Goal: Obtain resource: Obtain resource

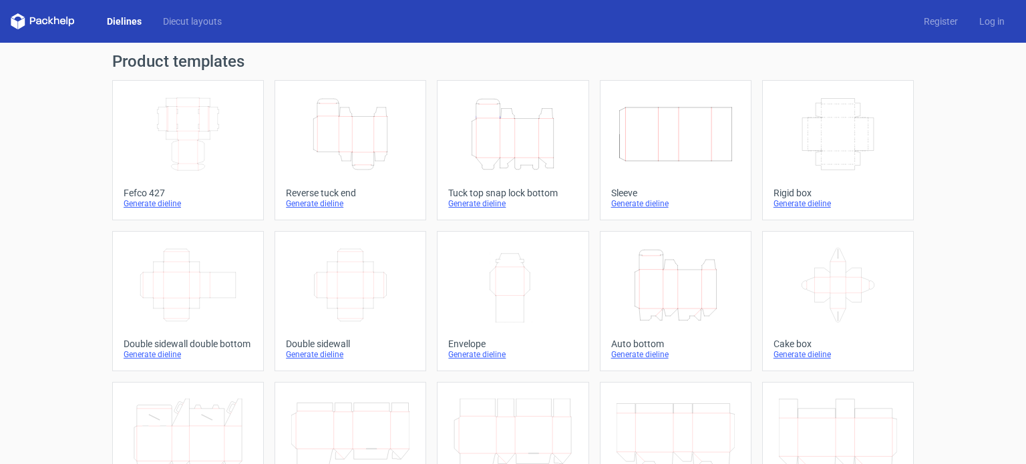
click at [170, 152] on icon "Width Depth Height" at bounding box center [188, 134] width 118 height 75
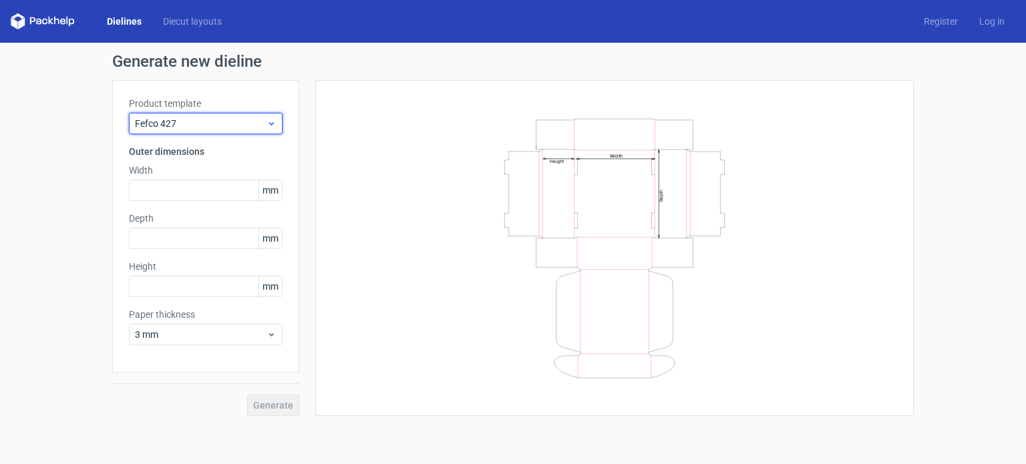
click at [263, 122] on span "Fefco 427" at bounding box center [201, 123] width 132 height 13
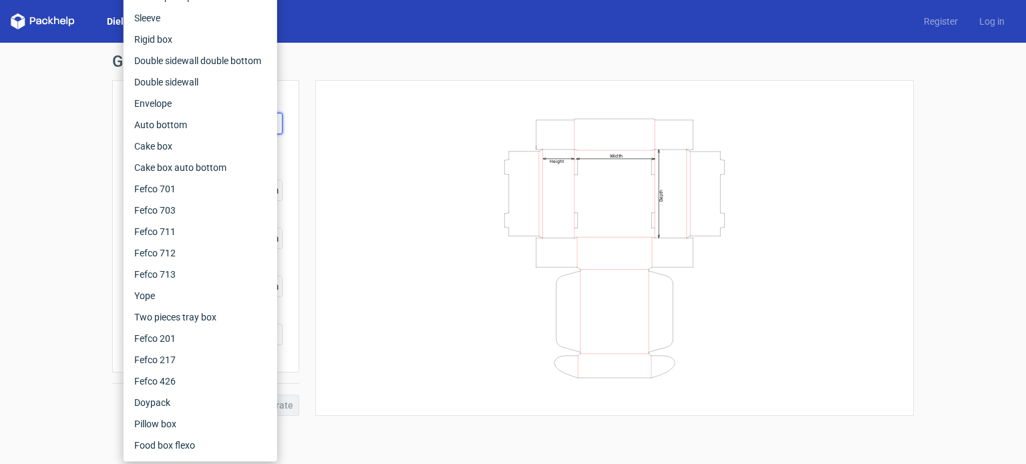
click at [337, 139] on div "Width Depth Height" at bounding box center [614, 248] width 565 height 303
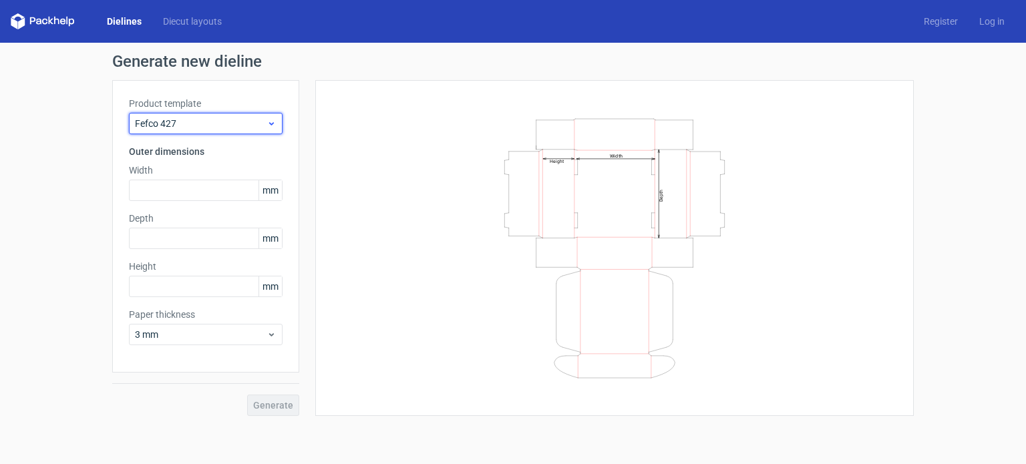
click at [275, 130] on div "Fefco 427" at bounding box center [206, 123] width 154 height 21
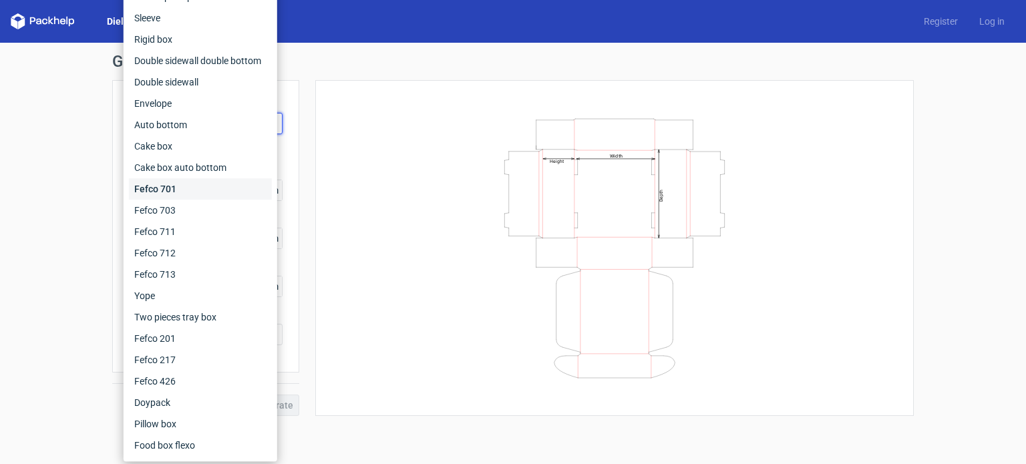
click at [215, 184] on div "Fefco 701" at bounding box center [200, 188] width 143 height 21
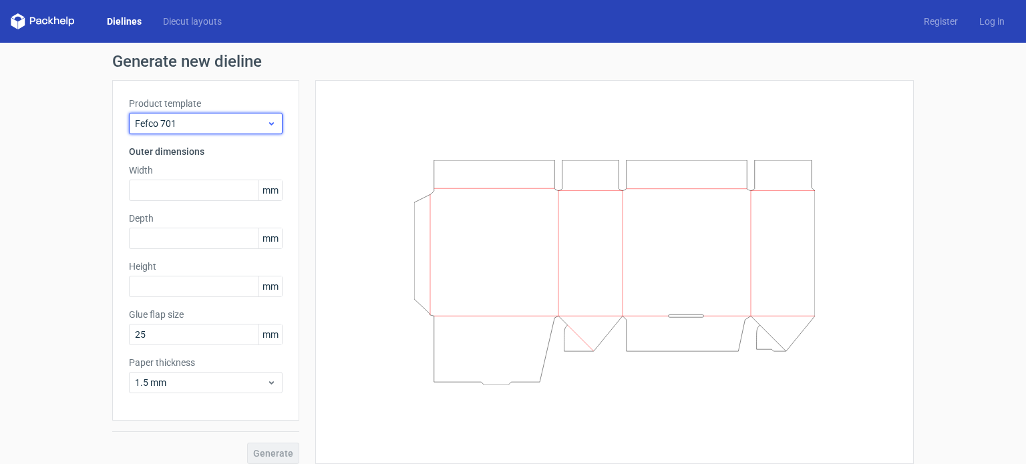
click at [269, 121] on icon at bounding box center [272, 123] width 10 height 11
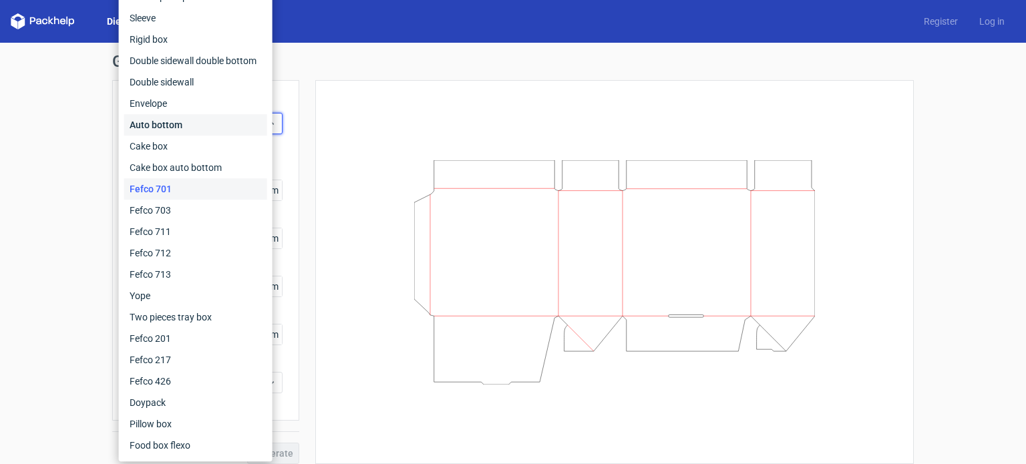
scroll to position [10, 0]
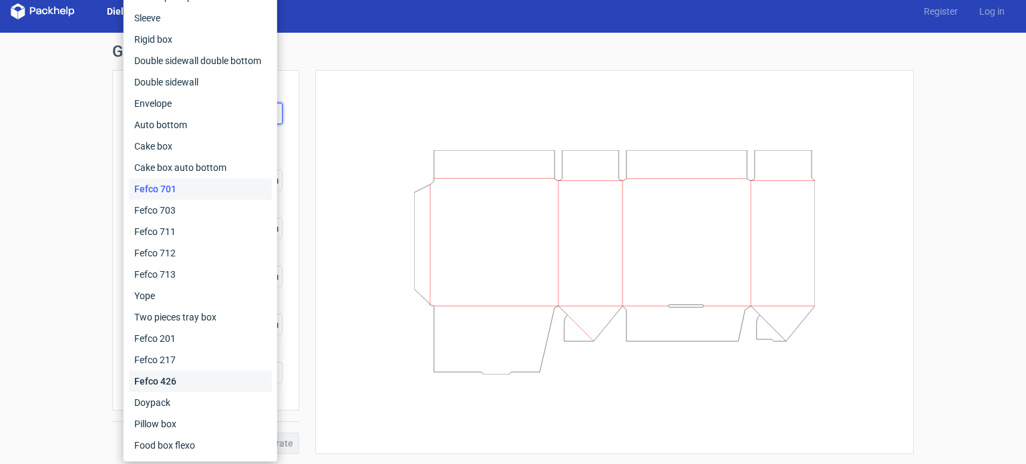
click at [196, 384] on div "Fefco 426" at bounding box center [200, 381] width 143 height 21
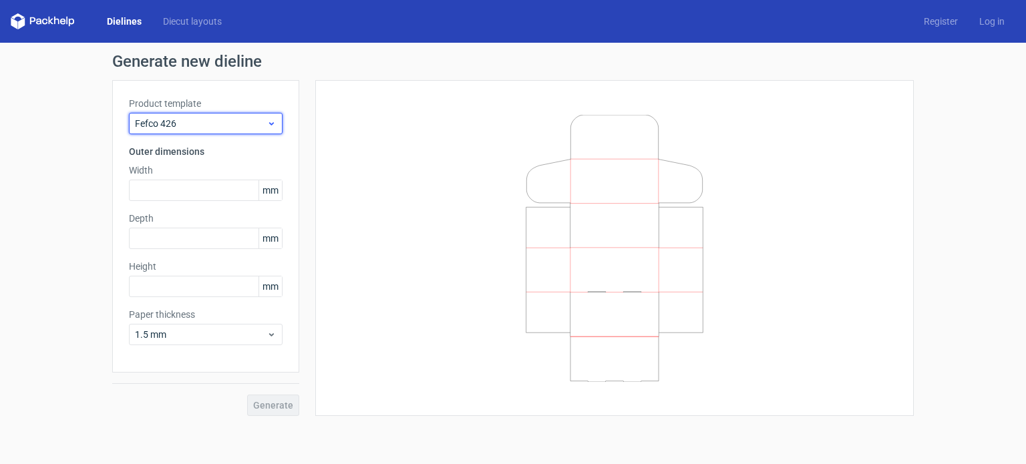
click at [272, 127] on icon at bounding box center [272, 123] width 10 height 11
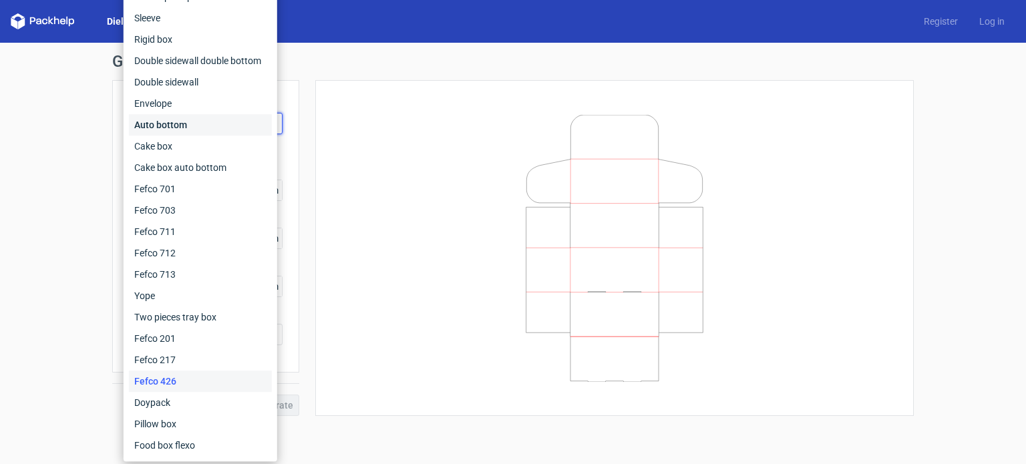
click at [192, 119] on div "Auto bottom" at bounding box center [200, 124] width 143 height 21
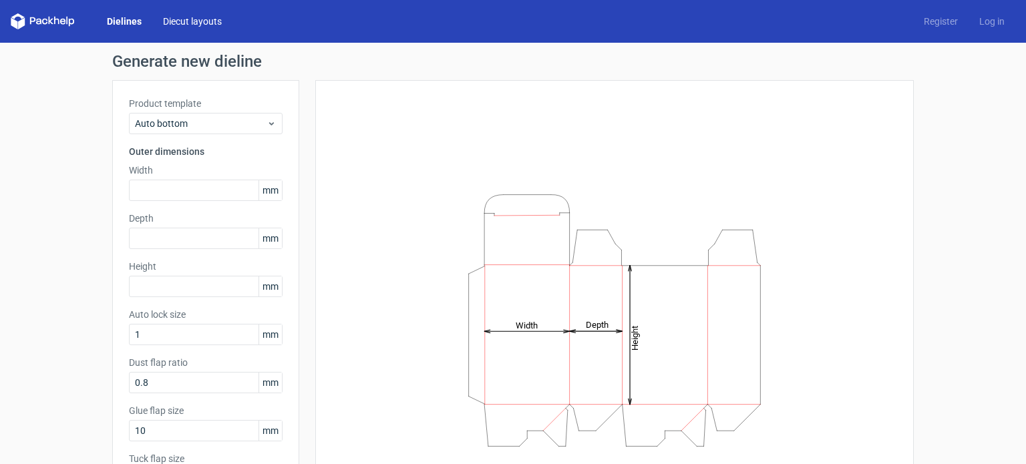
click at [171, 18] on link "Diecut layouts" at bounding box center [192, 21] width 80 height 13
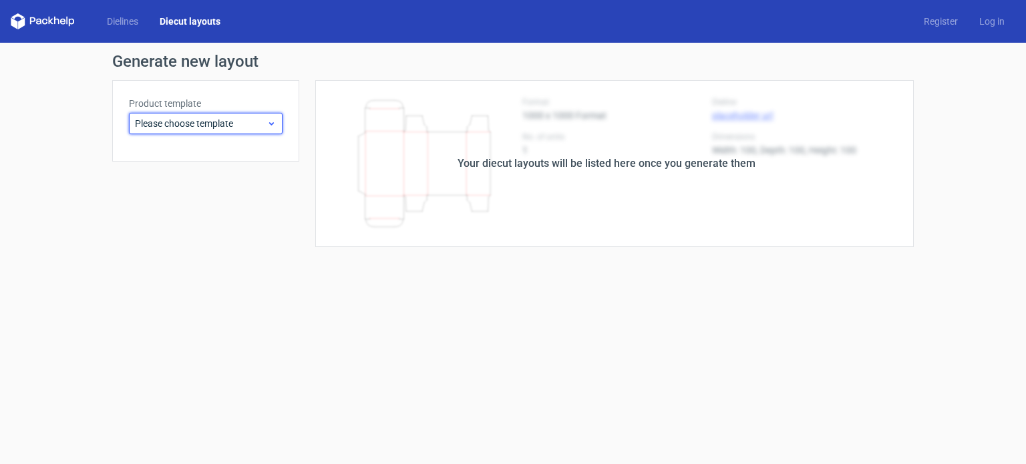
click at [277, 125] on div "Please choose template" at bounding box center [206, 123] width 154 height 21
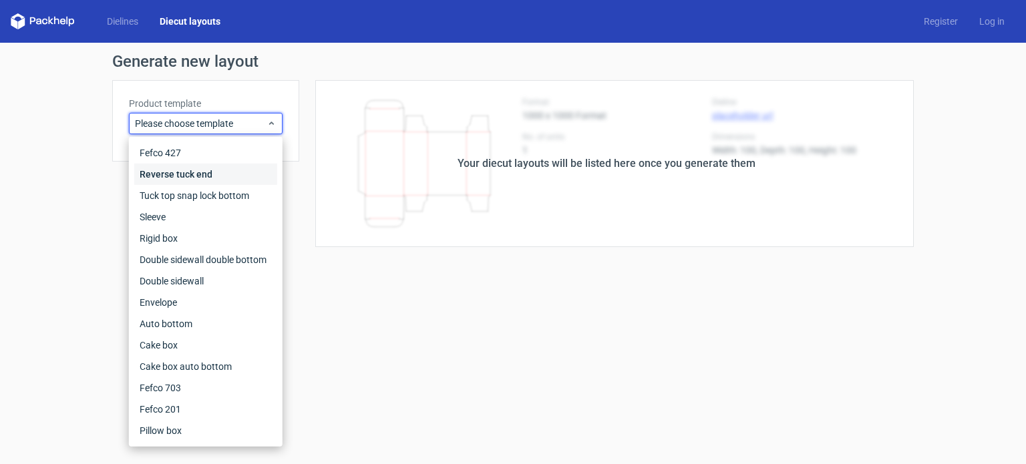
click at [235, 169] on div "Reverse tuck end" at bounding box center [205, 174] width 143 height 21
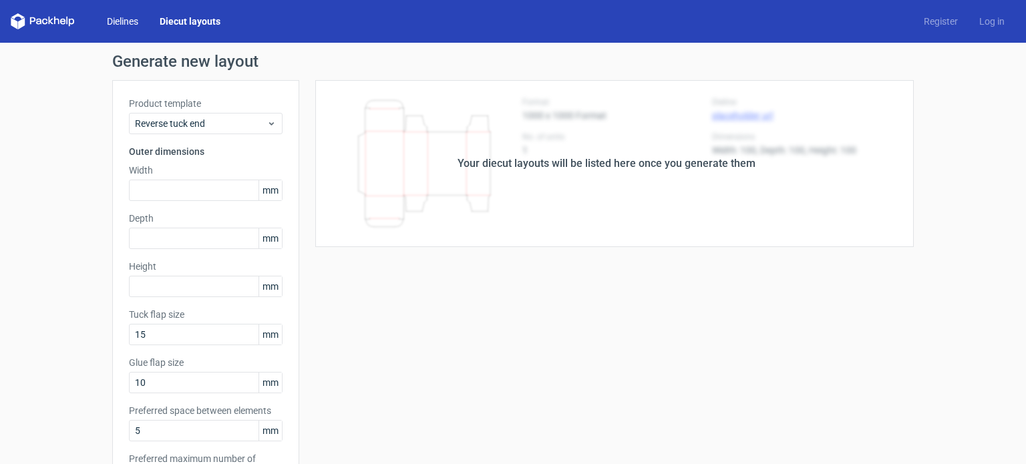
click at [123, 21] on link "Dielines" at bounding box center [122, 21] width 53 height 13
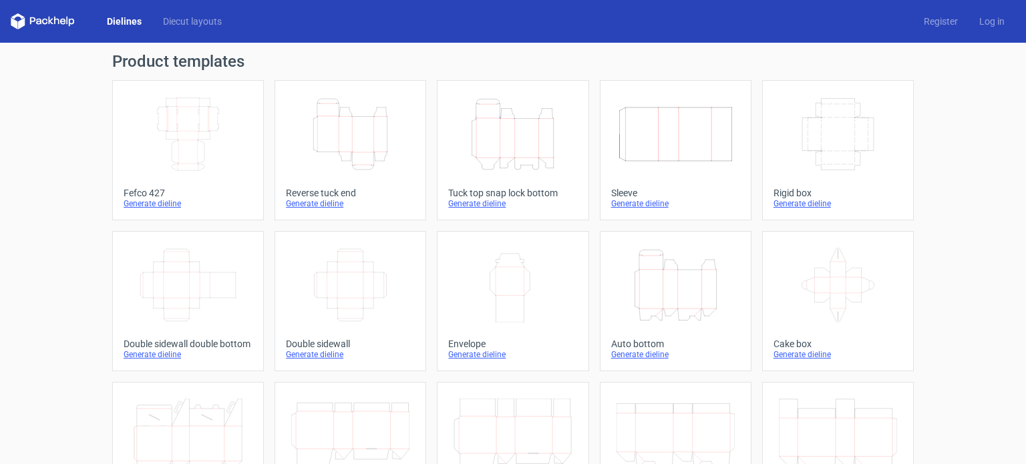
click at [198, 127] on icon "Width Depth Height" at bounding box center [188, 134] width 118 height 75
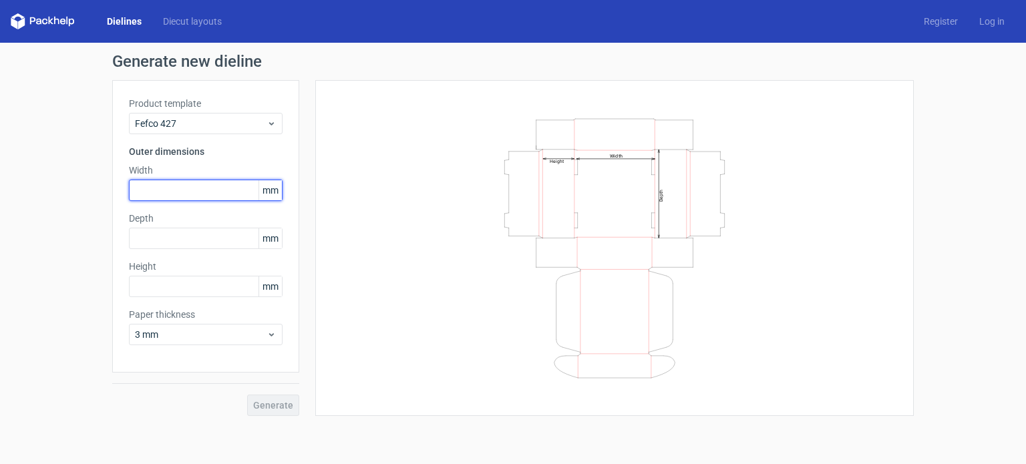
click at [198, 190] on input "text" at bounding box center [206, 190] width 154 height 21
type input "133"
click at [409, 169] on div "Width Depth Height" at bounding box center [614, 248] width 565 height 303
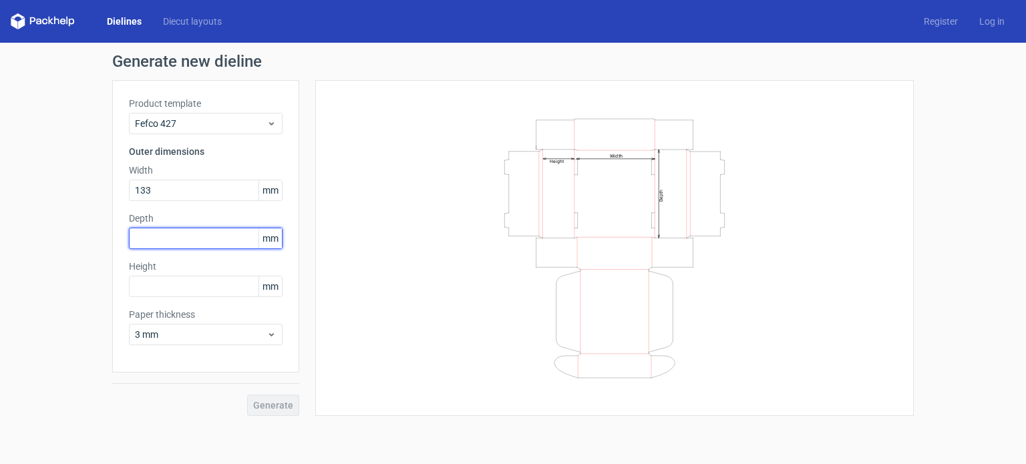
click at [237, 241] on input "text" at bounding box center [206, 238] width 154 height 21
type input "98"
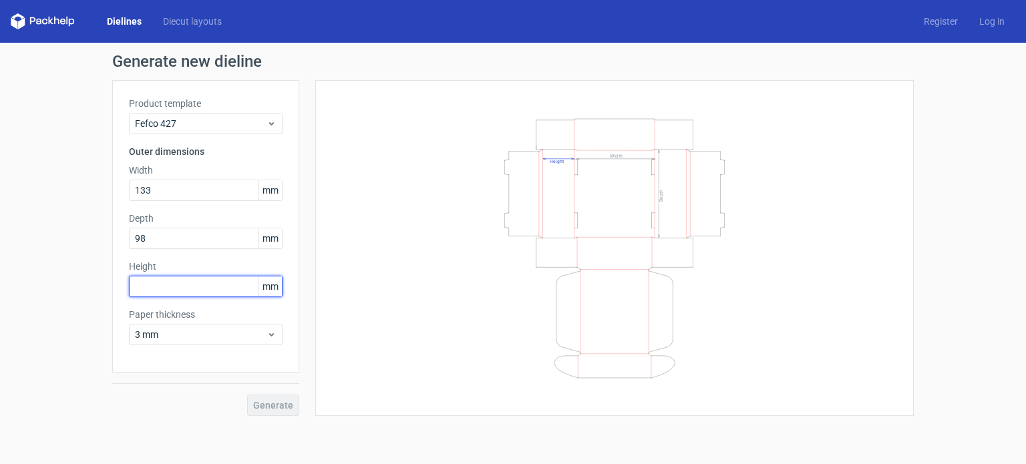
click at [217, 280] on input "text" at bounding box center [206, 286] width 154 height 21
type input "43"
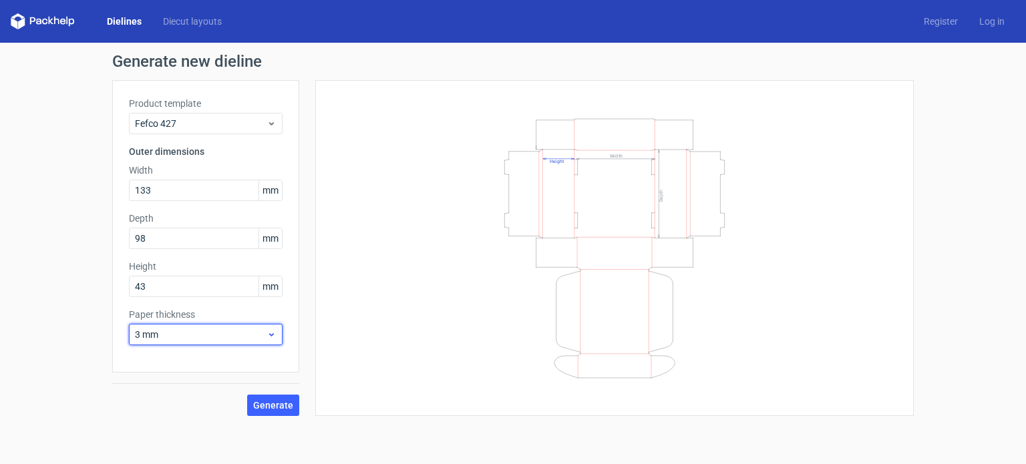
click at [268, 333] on icon at bounding box center [272, 334] width 10 height 11
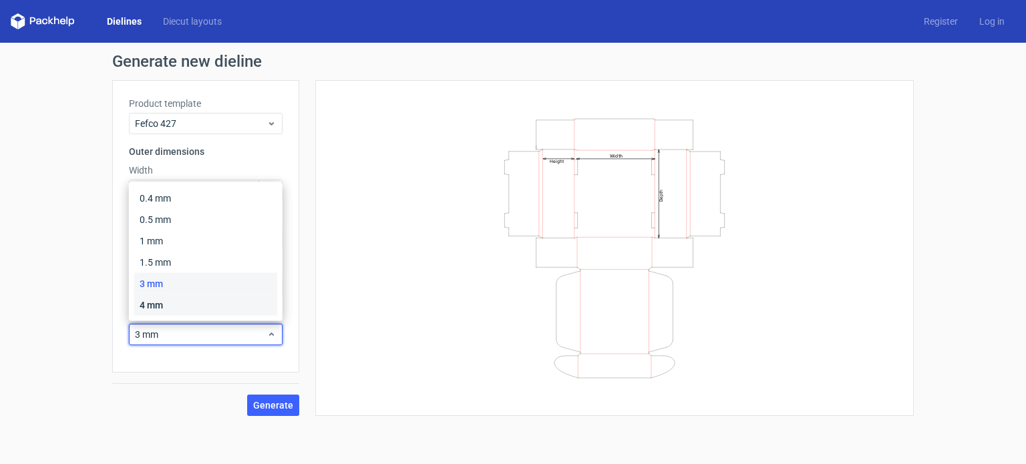
drag, startPoint x: 180, startPoint y: 279, endPoint x: 223, endPoint y: 307, distance: 50.8
click at [223, 307] on div "0.4 mm 0.5 mm 1 mm 1.5 mm 3 mm 4 mm" at bounding box center [205, 252] width 143 height 128
click at [168, 281] on div "3 mm" at bounding box center [205, 283] width 143 height 21
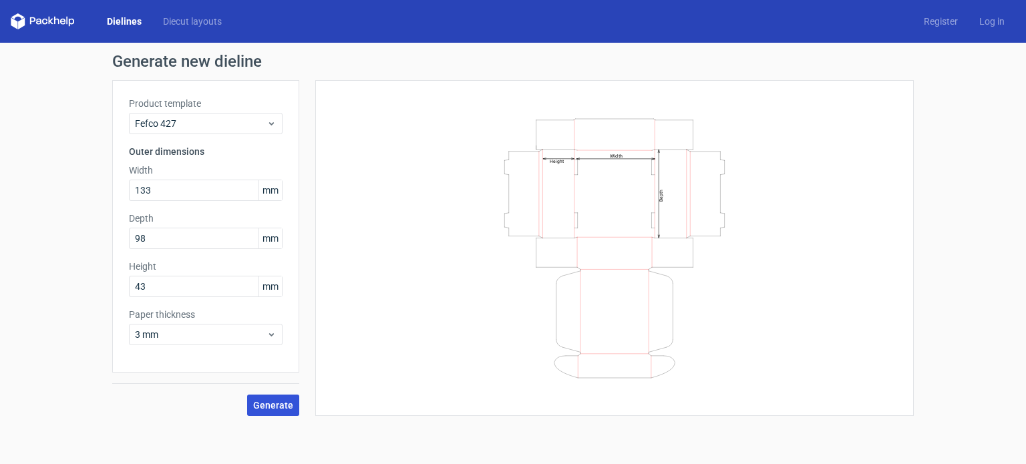
click at [281, 401] on span "Generate" at bounding box center [273, 405] width 40 height 9
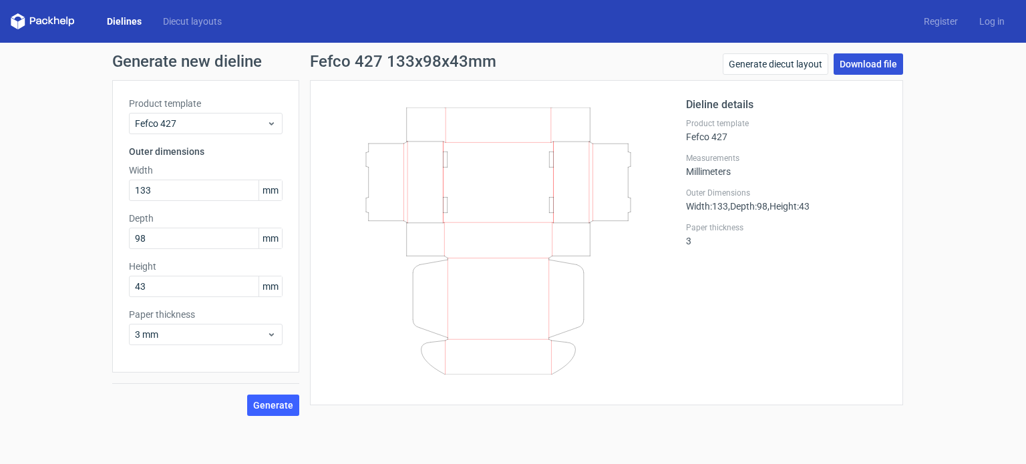
click at [869, 67] on link "Download file" at bounding box center [868, 63] width 69 height 21
